Goal: Task Accomplishment & Management: Complete application form

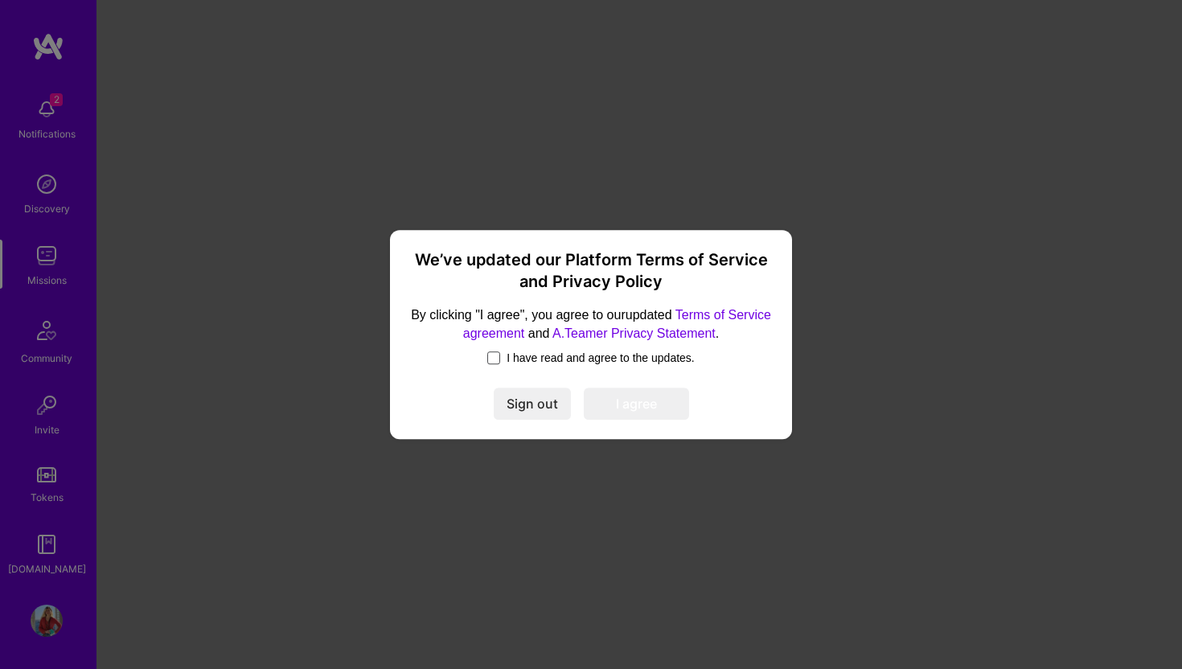
click at [487, 358] on span at bounding box center [493, 357] width 13 height 13
click at [0, 0] on input "I have read and agree to the updates." at bounding box center [0, 0] width 0 height 0
click at [659, 399] on button "I agree" at bounding box center [636, 404] width 105 height 32
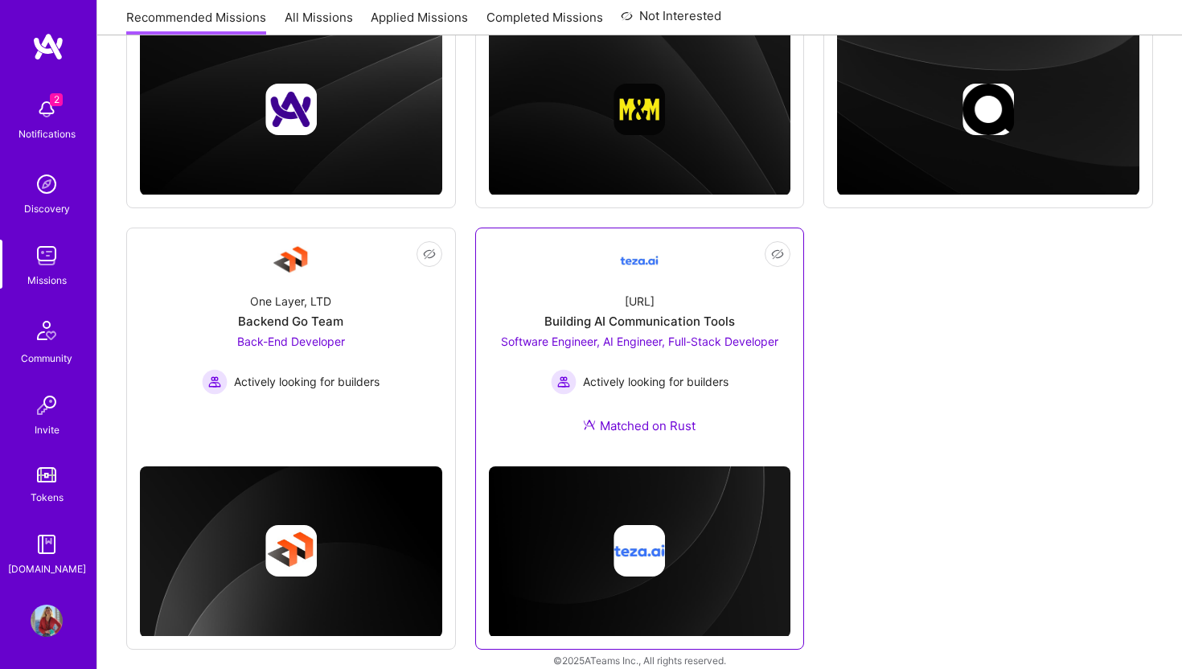
scroll to position [504, 0]
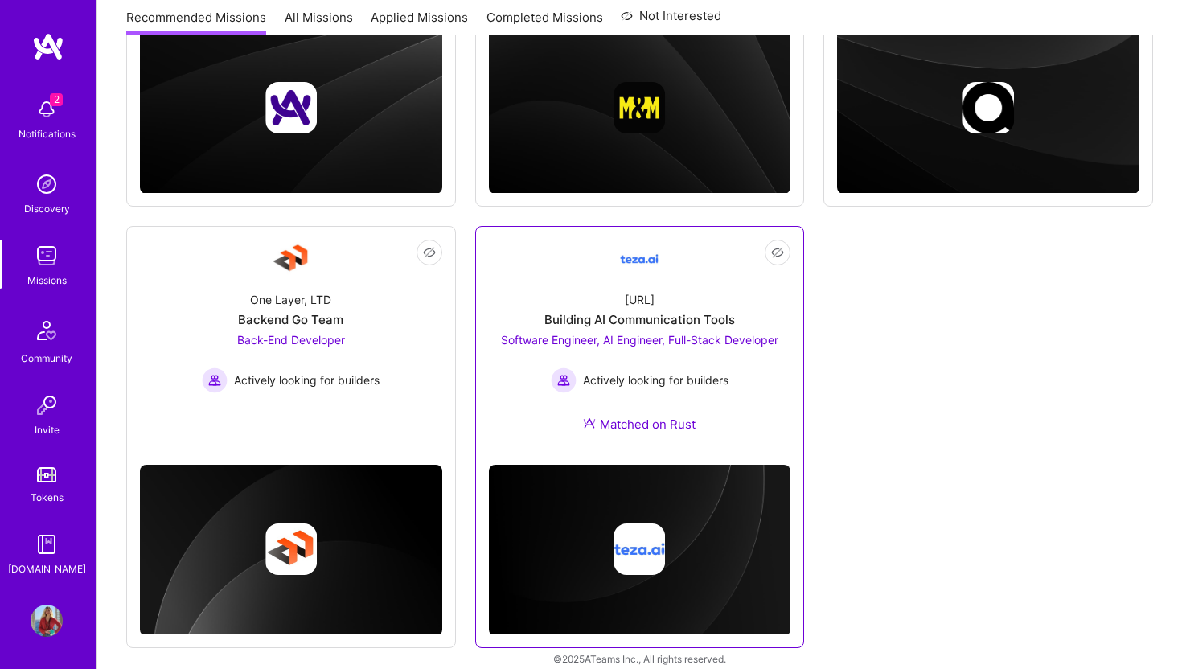
click at [659, 398] on div "[URL] Building AI Communication Tools Software Engineer, AI Engineer, Full-Stac…" at bounding box center [640, 365] width 302 height 174
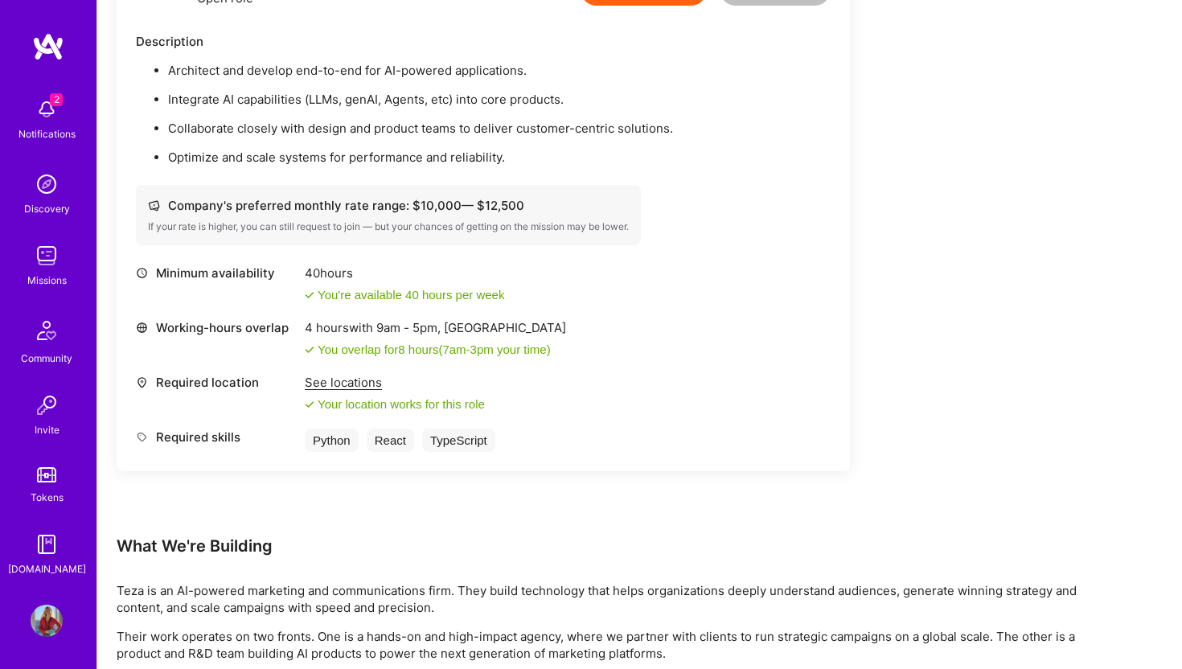
scroll to position [1678, 0]
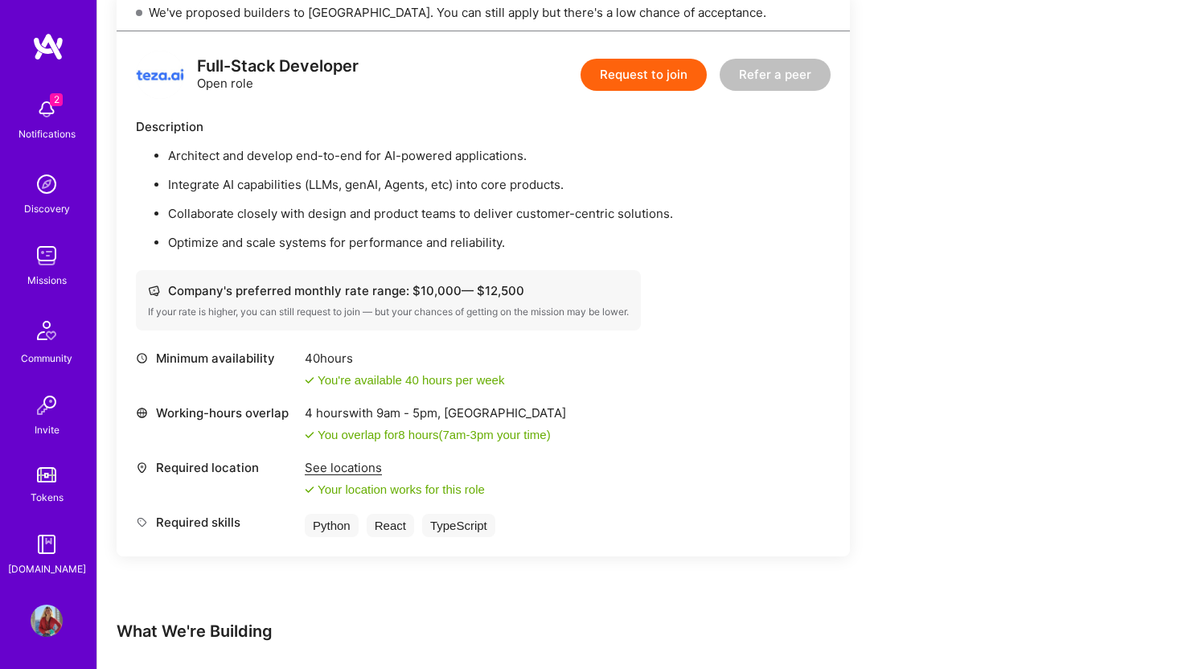
click at [653, 77] on button "Request to join" at bounding box center [644, 75] width 126 height 32
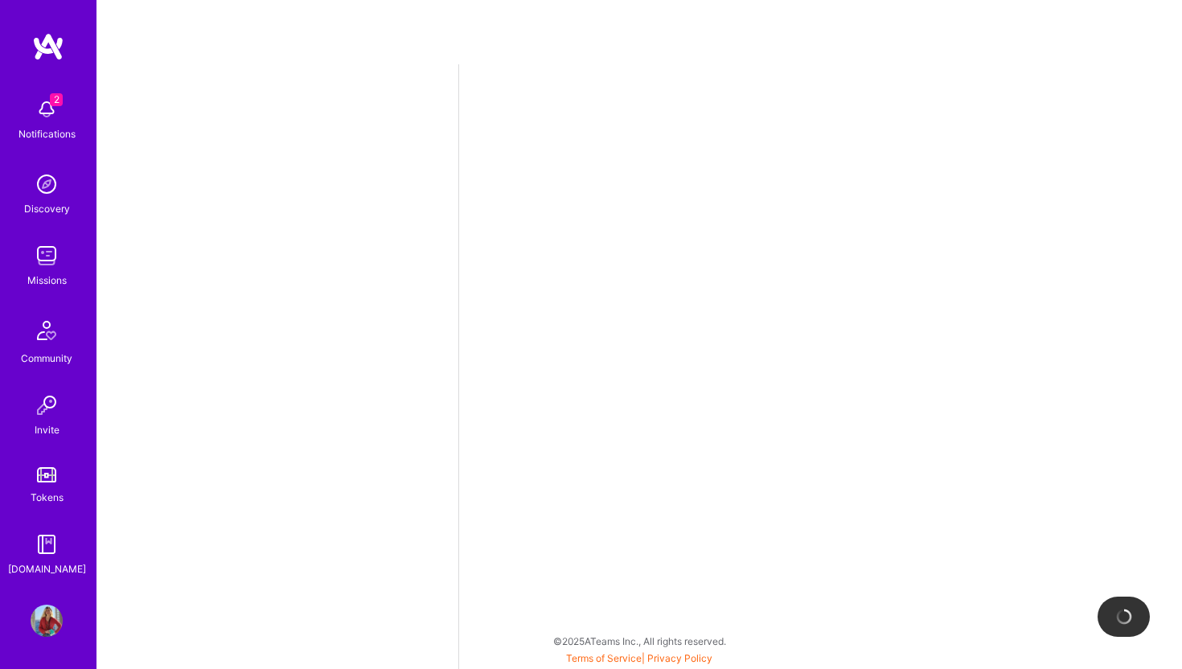
select select "GB"
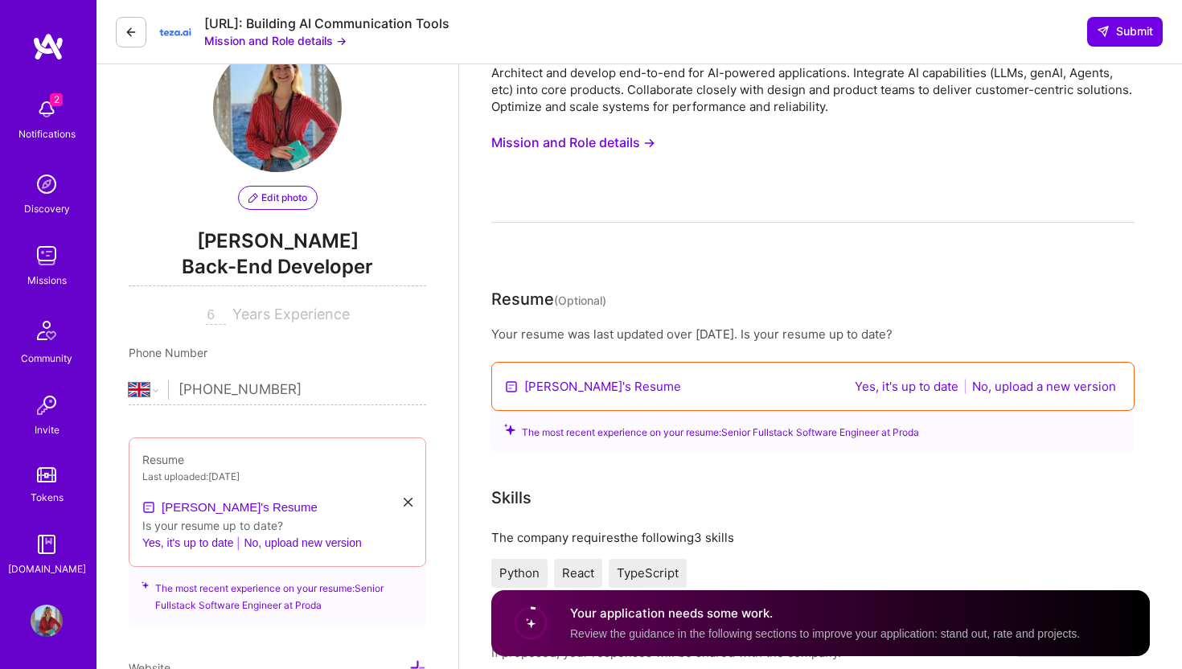
scroll to position [57, 0]
